Goal: Navigation & Orientation: Understand site structure

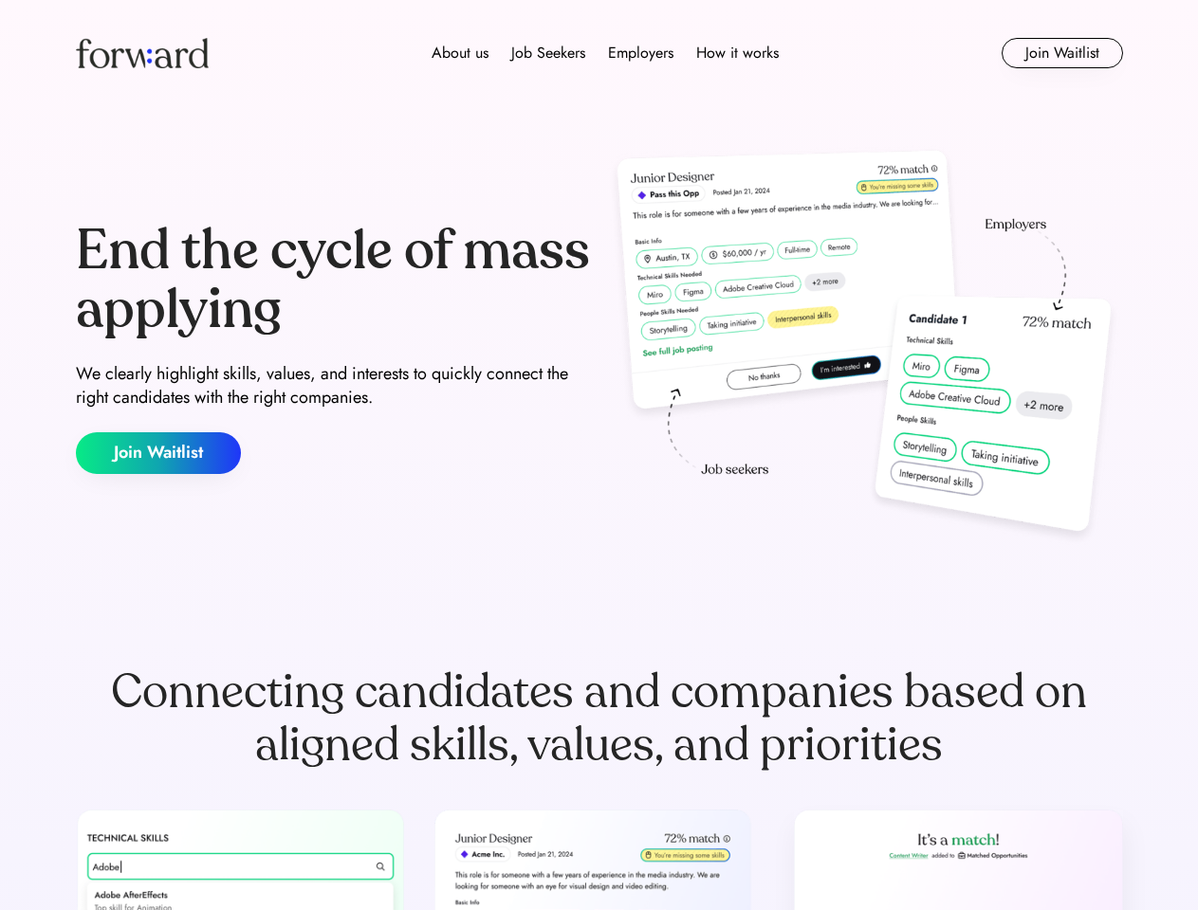
click at [598, 455] on div "End the cycle of mass applying We clearly highlight skills, values, and interes…" at bounding box center [599, 348] width 1047 height 408
click at [599, 53] on div "About us Job Seekers Employers How it works" at bounding box center [604, 53] width 747 height 23
click at [142, 53] on img at bounding box center [142, 53] width 133 height 30
click at [605, 53] on div "About us Job Seekers Employers How it works" at bounding box center [604, 53] width 747 height 23
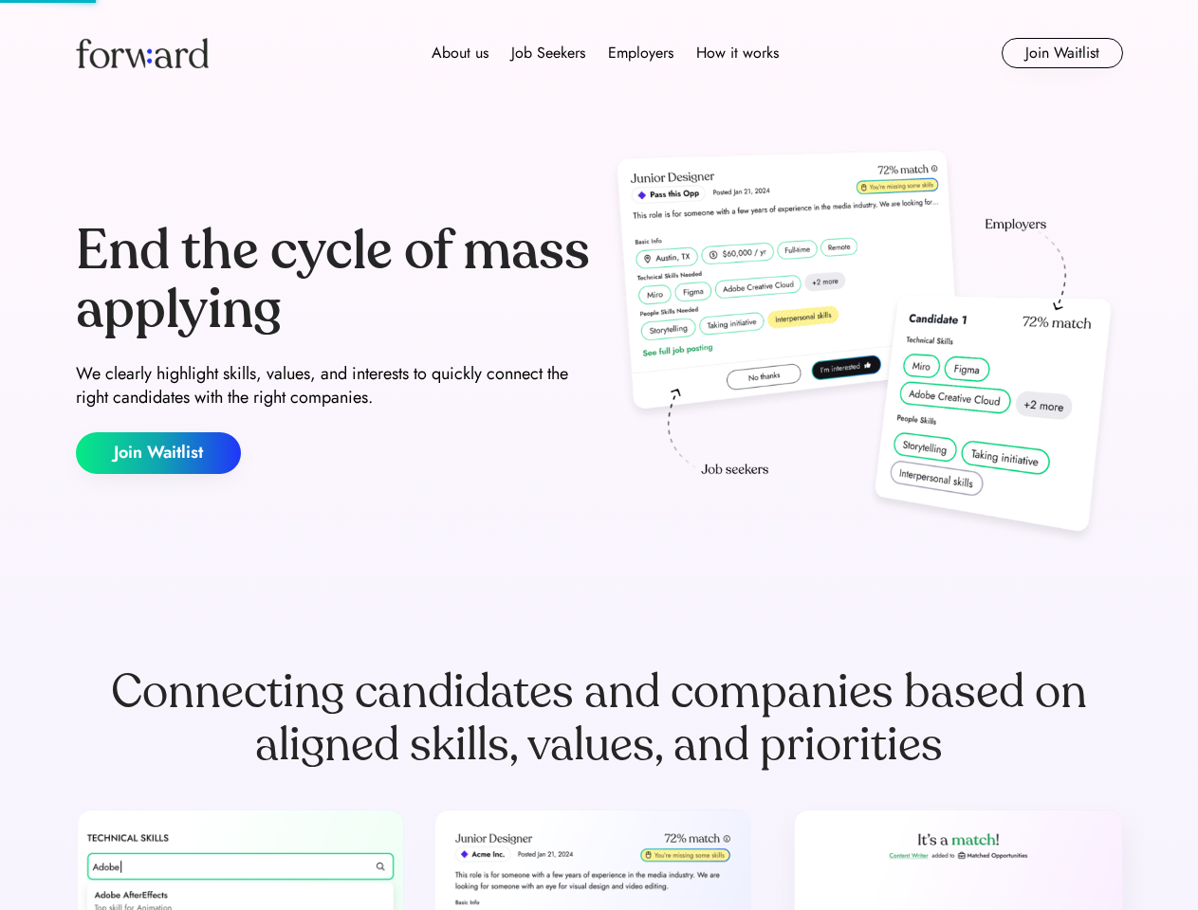
click at [460, 53] on div "About us" at bounding box center [459, 53] width 57 height 23
click at [548, 53] on div "Job Seekers" at bounding box center [548, 53] width 74 height 23
click at [640, 53] on div "Employers" at bounding box center [640, 53] width 65 height 23
click at [736, 53] on div "How it works" at bounding box center [737, 53] width 83 height 23
click at [1061, 53] on button "Join Waitlist" at bounding box center [1061, 53] width 121 height 30
